Goal: Entertainment & Leisure: Consume media (video, audio)

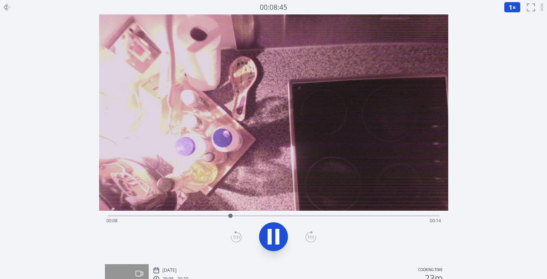
click at [276, 238] on icon at bounding box center [277, 237] width 4 height 16
click at [278, 240] on icon at bounding box center [277, 237] width 4 height 16
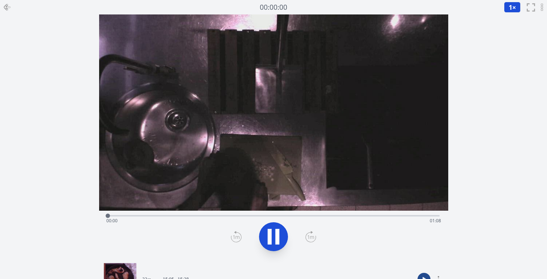
click at [272, 242] on icon at bounding box center [273, 237] width 20 height 20
click at [272, 239] on icon at bounding box center [273, 237] width 20 height 20
click at [269, 241] on icon at bounding box center [270, 237] width 4 height 16
click at [271, 249] on button at bounding box center [273, 237] width 29 height 29
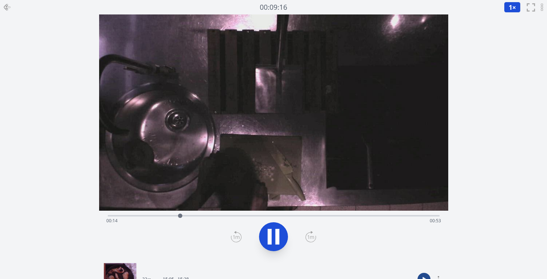
click at [276, 230] on icon at bounding box center [277, 237] width 4 height 16
